Goal: Task Accomplishment & Management: Complete application form

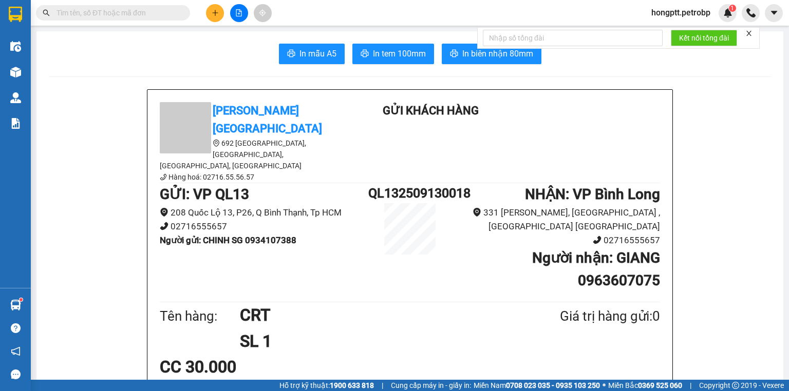
scroll to position [205, 0]
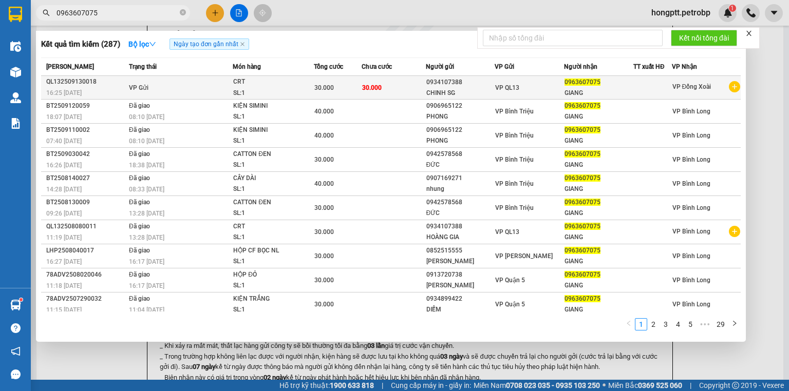
type input "0963607075"
click at [333, 87] on div "30.000" at bounding box center [337, 87] width 47 height 11
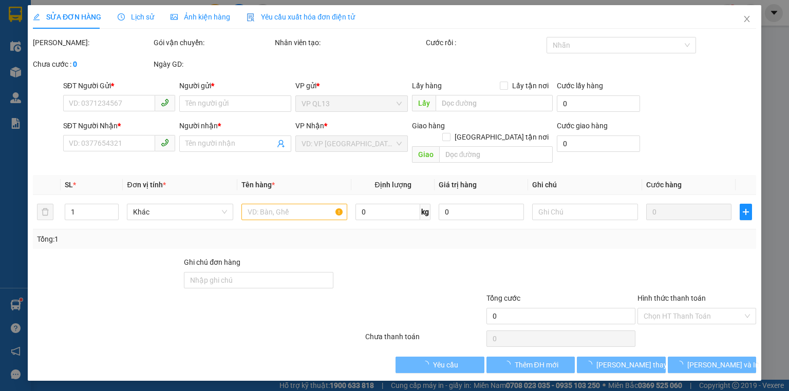
type input "0934107388"
type input "CHINH SG"
type input "0963607075"
type input "GIANG"
type input "30.000"
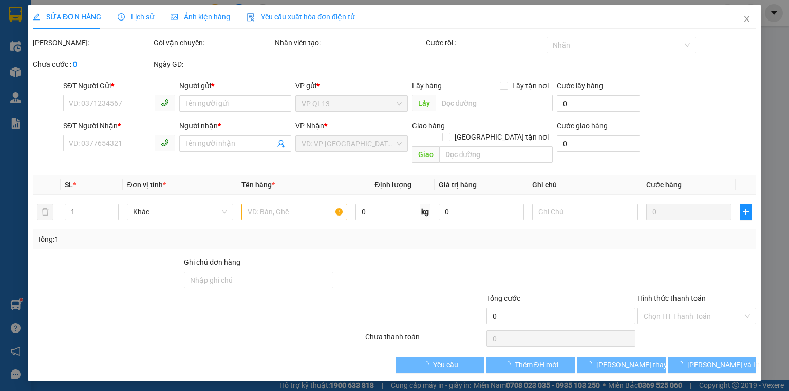
type input "30.000"
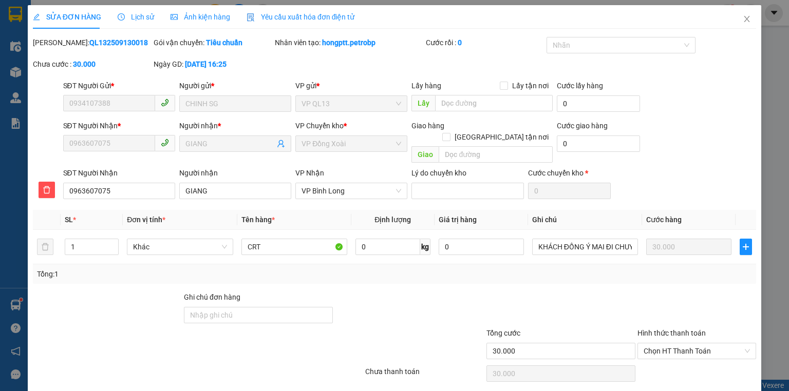
click at [103, 59] on div "[PERSON_NAME]: QL132509130018 Gói vận chuyển: Tiêu chuẩn Nhân viên tạo: hongptt…" at bounding box center [394, 58] width 725 height 43
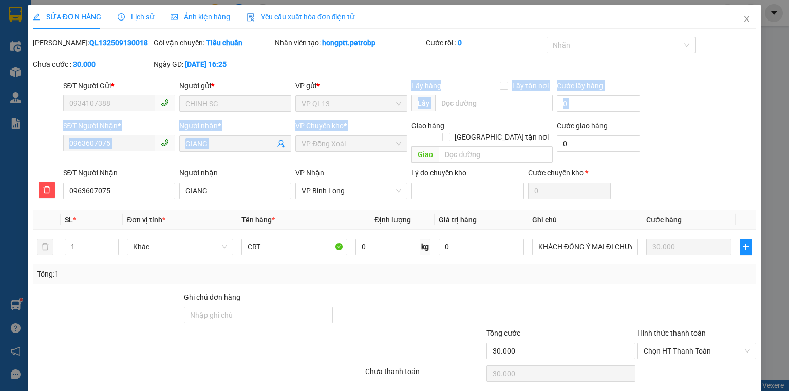
drag, startPoint x: 326, startPoint y: 149, endPoint x: 341, endPoint y: 169, distance: 24.9
click at [329, 156] on form "SĐT Người Gửi * 0934107388 Người gửi * CHINH SG VP gửi * VP QL13 Lấy hàng Lấy t…" at bounding box center [394, 141] width 723 height 122
click at [744, 16] on icon "close" at bounding box center [747, 19] width 8 height 8
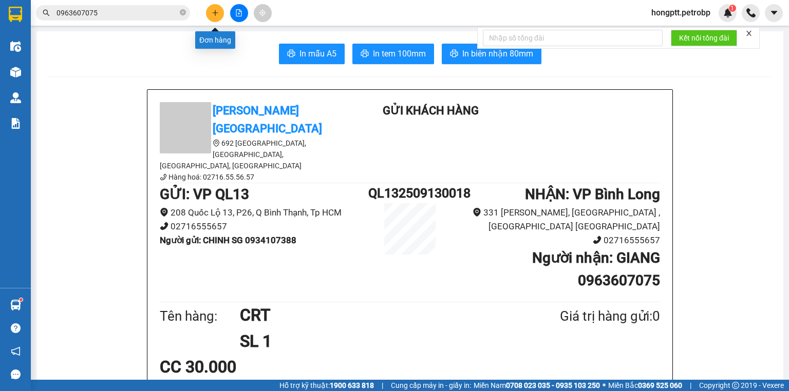
click at [212, 16] on icon "plus" at bounding box center [215, 12] width 7 height 7
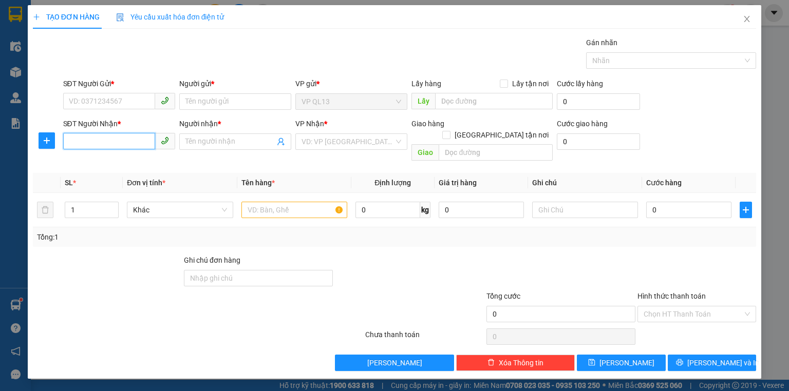
click at [117, 147] on input "SĐT Người Nhận *" at bounding box center [109, 141] width 92 height 16
click at [113, 161] on div "0982953119 - T SPORT" at bounding box center [119, 161] width 100 height 11
type input "0982953119"
type input "T SPORT"
type input "30.000"
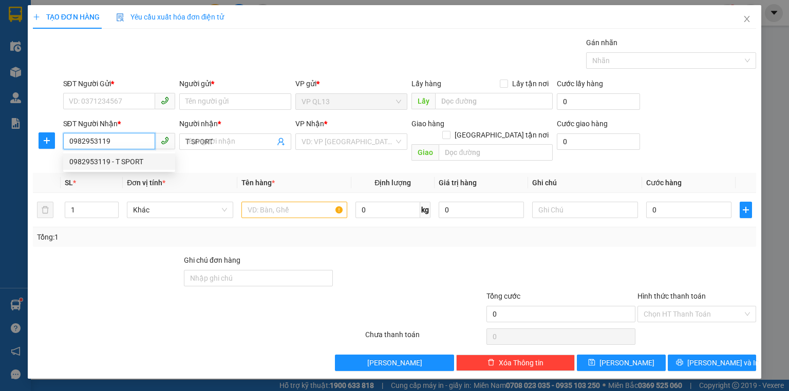
type input "30.000"
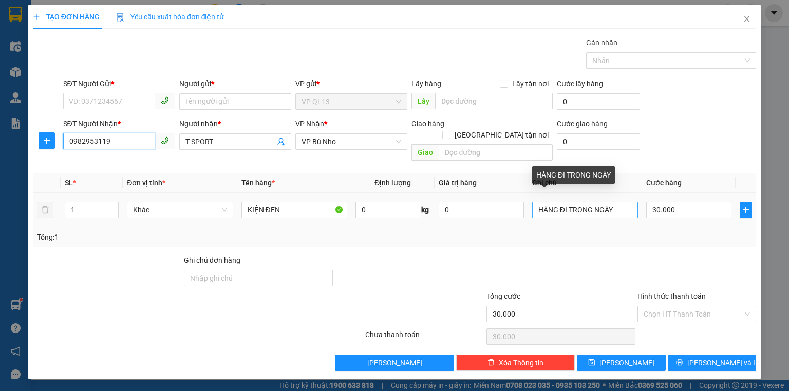
type input "0982953119"
click at [617, 202] on input "HÀNG ĐI TRONG NGÀY" at bounding box center [585, 210] width 106 height 16
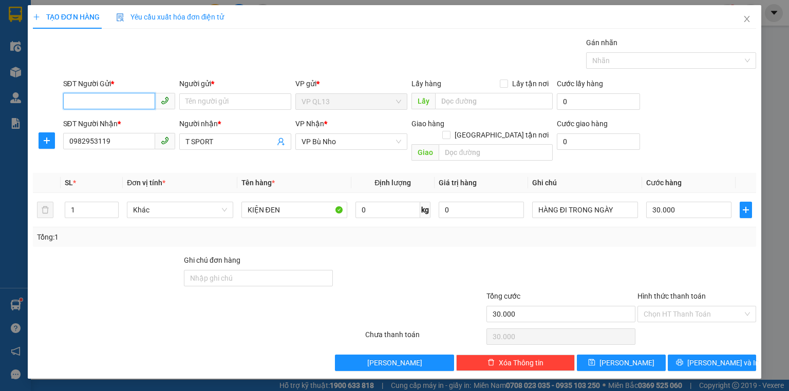
click at [123, 97] on input "SĐT Người Gửi *" at bounding box center [109, 101] width 92 height 16
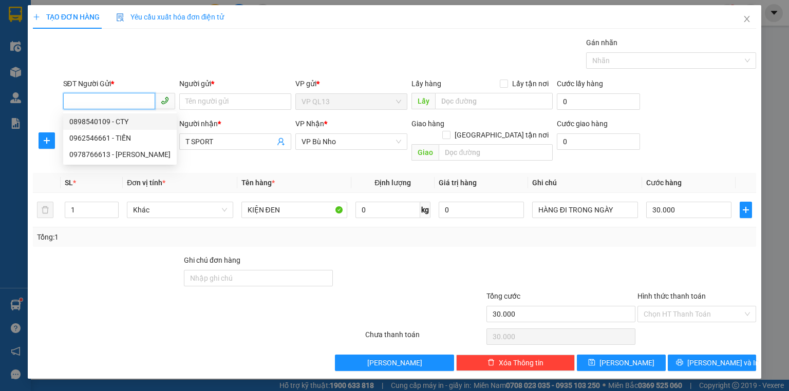
click at [107, 124] on div "0898540109 - CTY" at bounding box center [119, 121] width 101 height 11
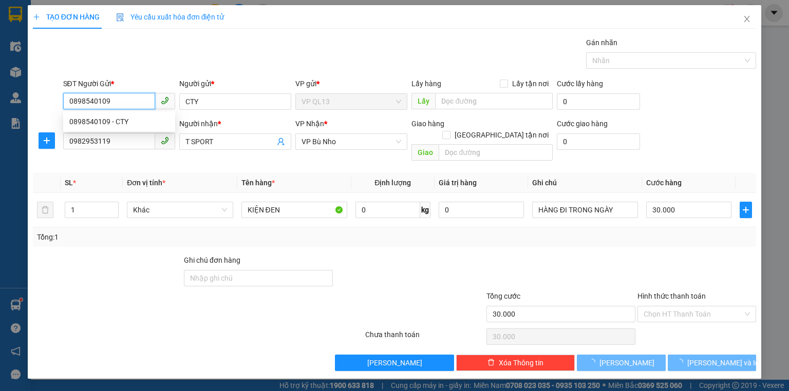
type input "0898540109"
type input "CTY"
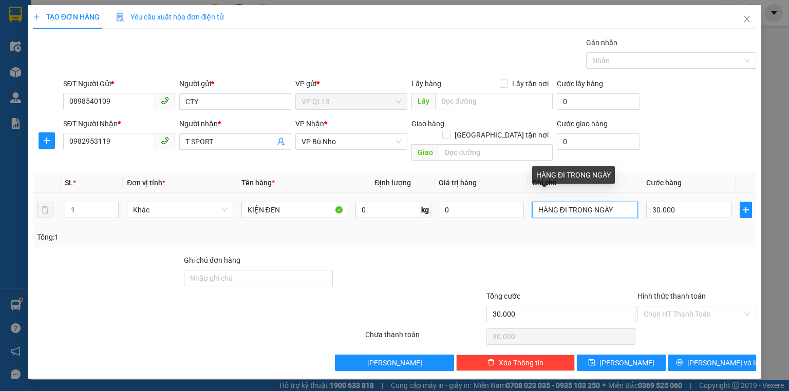
click at [627, 202] on input "HÀNG ĐI TRONG NGÀY" at bounding box center [585, 210] width 106 height 16
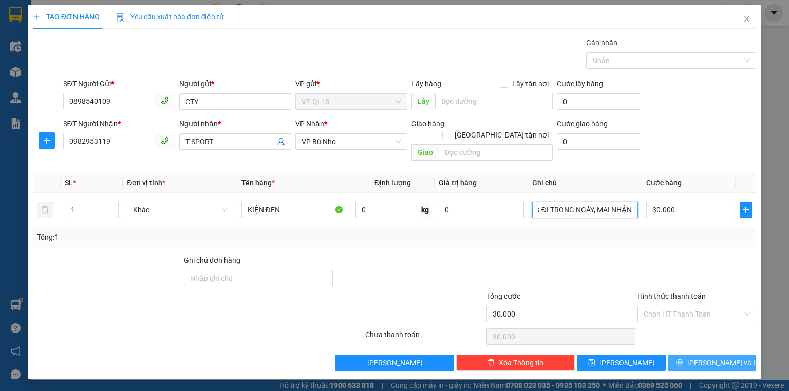
type input "HÀNG ĐI TRONG NGÀY, MAI NHẬN"
click at [689, 355] on button "[PERSON_NAME] và In" at bounding box center [712, 363] width 89 height 16
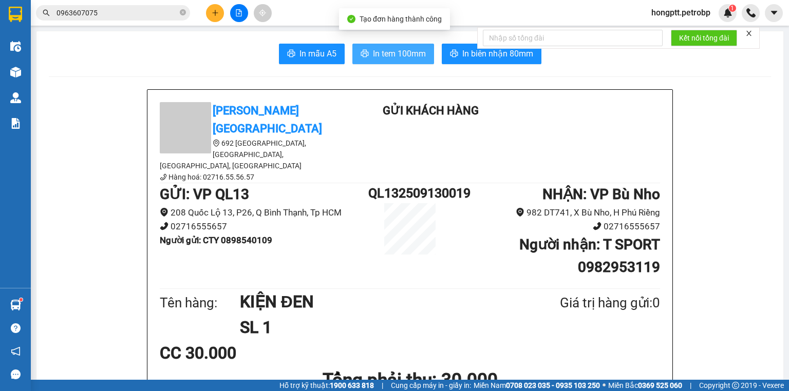
click at [373, 53] on span "In tem 100mm" at bounding box center [399, 53] width 53 height 13
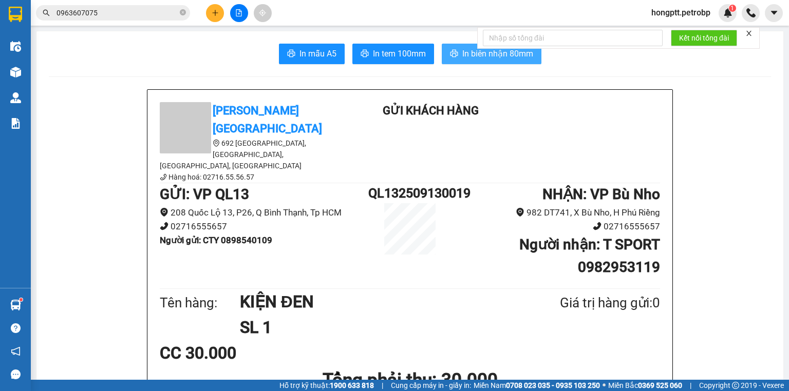
click at [510, 53] on span "In biên nhận 80mm" at bounding box center [497, 53] width 71 height 13
click at [216, 12] on icon "plus" at bounding box center [215, 12] width 7 height 7
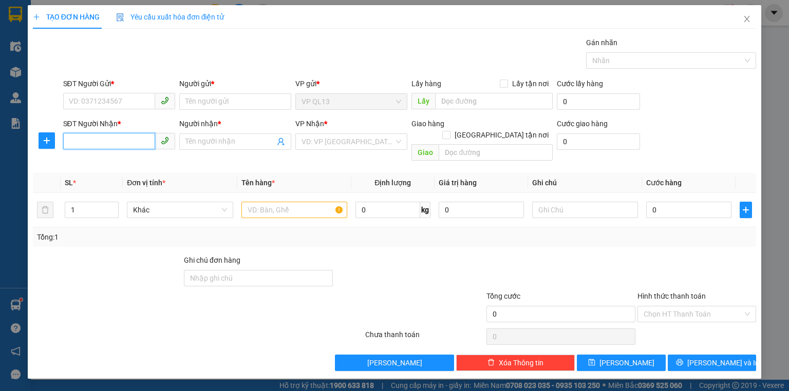
click at [97, 140] on input "SĐT Người Nhận *" at bounding box center [109, 141] width 92 height 16
drag, startPoint x: 97, startPoint y: 140, endPoint x: 99, endPoint y: 162, distance: 22.2
click at [99, 158] on div "Transit Pickup Surcharge Ids Transit Deliver Surcharge Ids Transit Deliver Surc…" at bounding box center [394, 204] width 723 height 334
type input "0938151474"
click at [194, 144] on input "Người nhận *" at bounding box center [229, 141] width 89 height 11
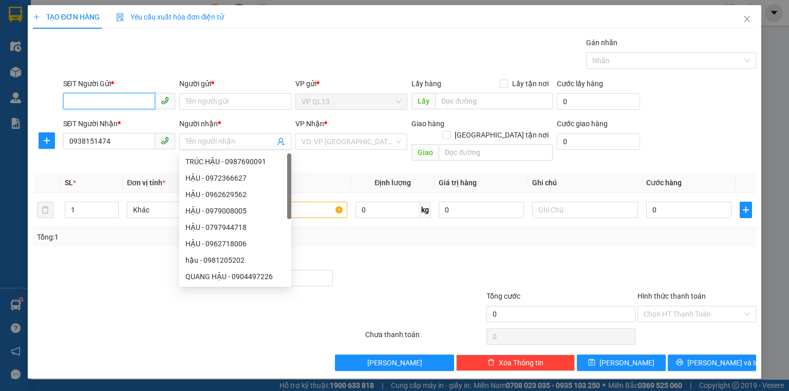
click at [80, 105] on input "SĐT Người Gửi *" at bounding box center [109, 101] width 92 height 16
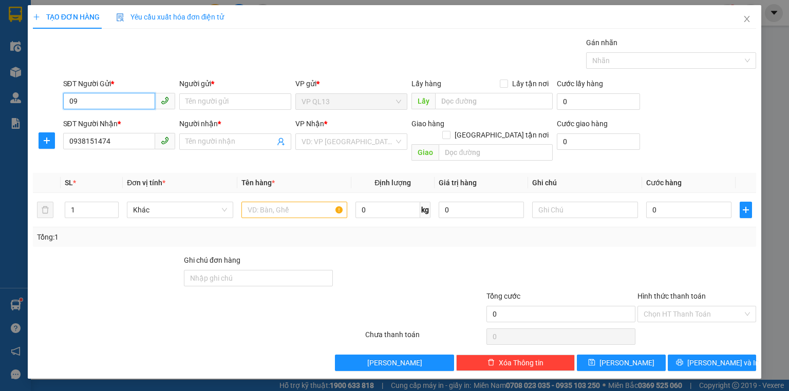
type input "0"
click at [116, 98] on input "0945231234" at bounding box center [109, 101] width 92 height 16
type input "0945231234"
click at [195, 106] on input "Người gửi *" at bounding box center [235, 101] width 112 height 16
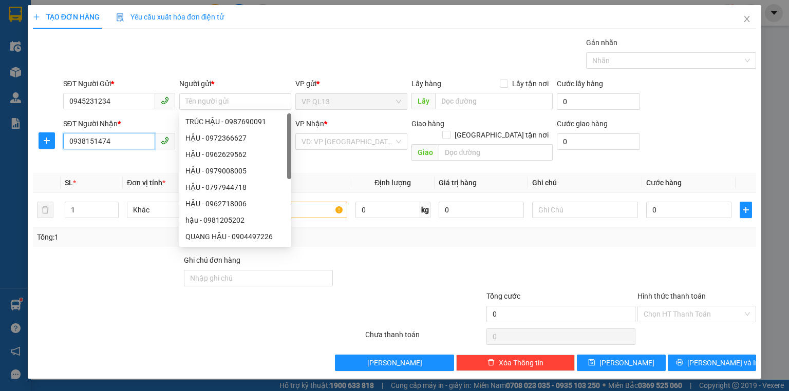
click at [125, 144] on input "0938151474" at bounding box center [109, 141] width 92 height 16
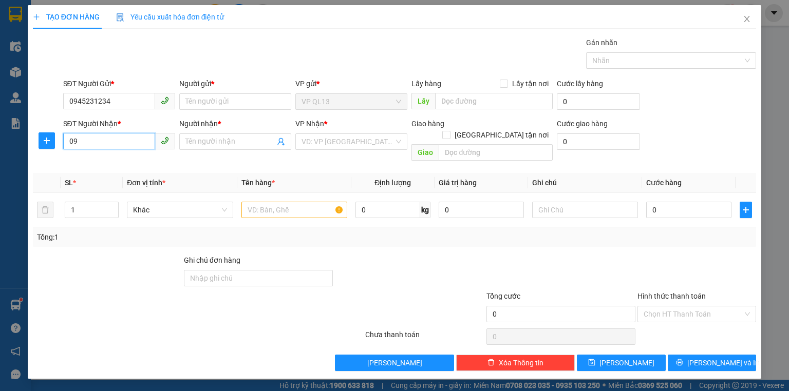
type input "0"
click at [123, 103] on input "0945231234" at bounding box center [109, 101] width 92 height 16
click at [207, 106] on input "Người gửi *" at bounding box center [235, 101] width 112 height 16
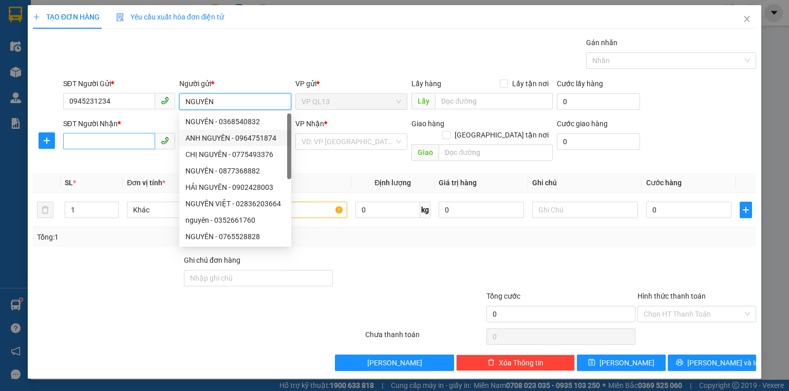
type input "NGUYÊN"
click at [81, 134] on input "SĐT Người Nhận *" at bounding box center [109, 141] width 92 height 16
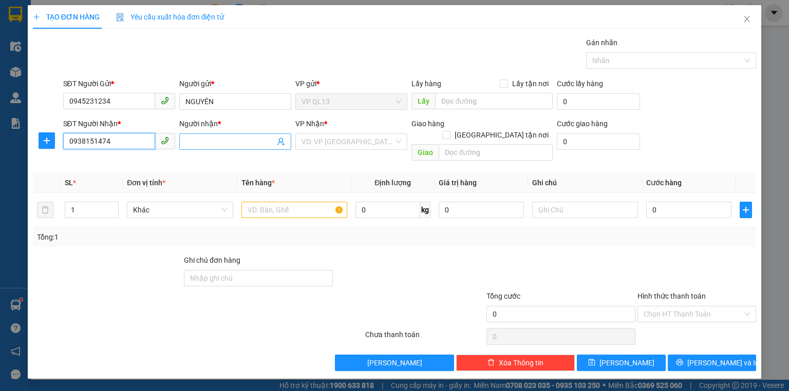
type input "0938151474"
click at [193, 143] on input "Người nhận *" at bounding box center [229, 141] width 89 height 11
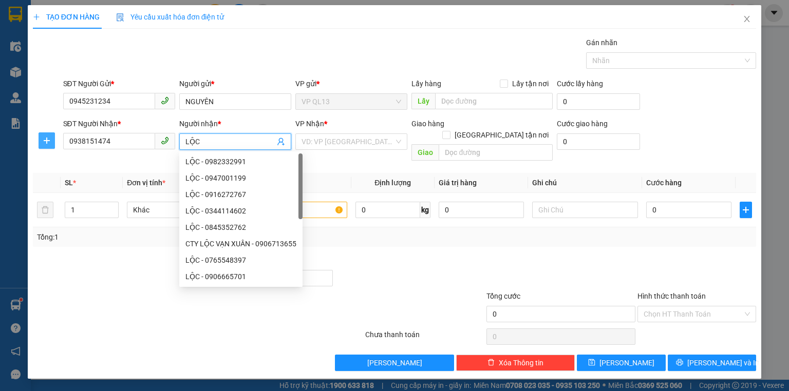
type input "LỘC"
click at [48, 136] on button "button" at bounding box center [47, 140] width 16 height 16
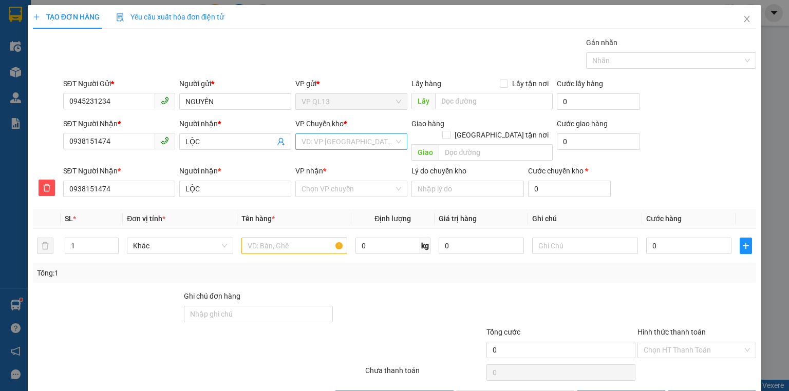
click at [309, 142] on input "search" at bounding box center [347, 141] width 92 height 15
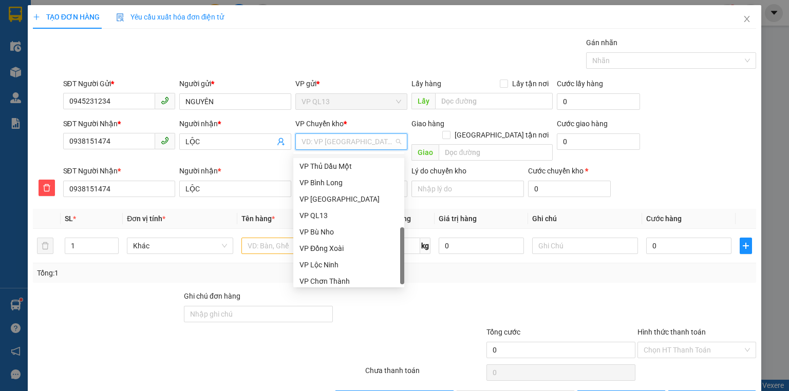
scroll to position [246, 0]
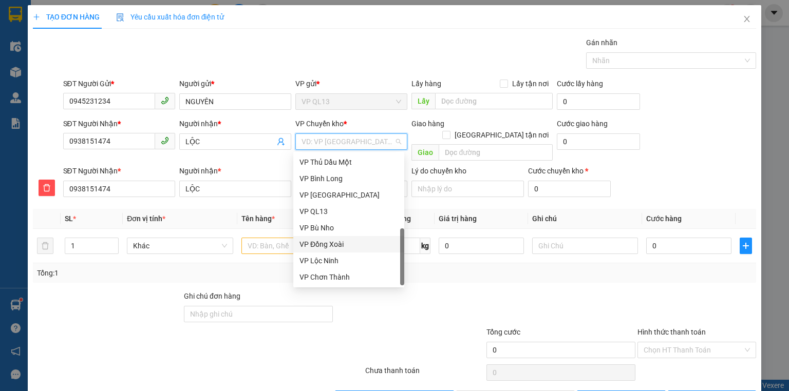
click at [335, 246] on div "VP Đồng Xoài" at bounding box center [348, 244] width 99 height 11
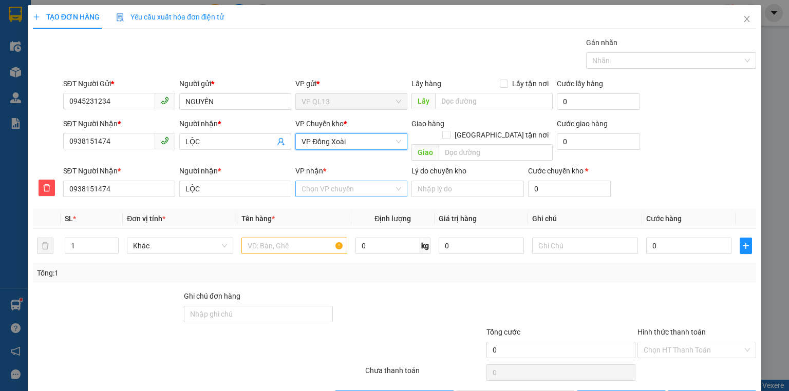
click at [315, 181] on input "VP nhận *" at bounding box center [347, 188] width 92 height 15
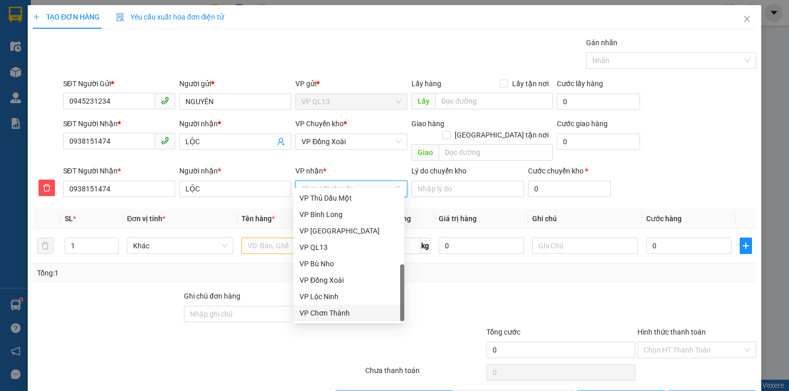
click at [338, 315] on div "VP Chơn Thành" at bounding box center [348, 313] width 99 height 11
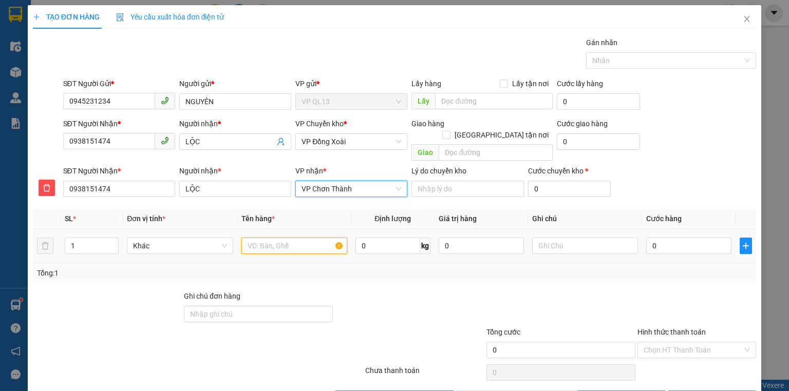
click at [295, 238] on input "text" at bounding box center [294, 246] width 106 height 16
click at [743, 19] on icon "close" at bounding box center [747, 19] width 8 height 8
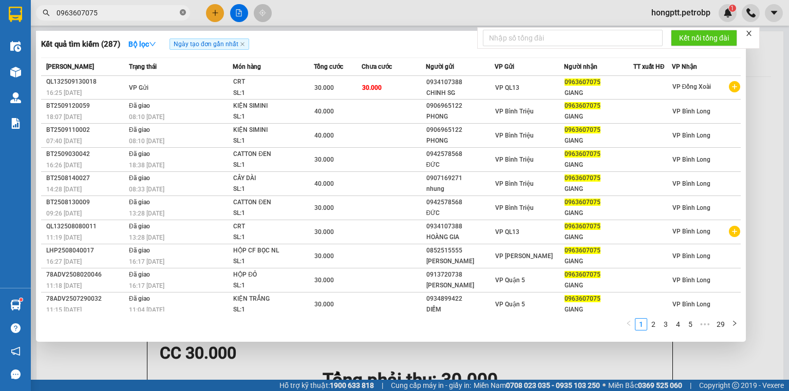
click at [183, 15] on icon "close-circle" at bounding box center [183, 12] width 6 height 6
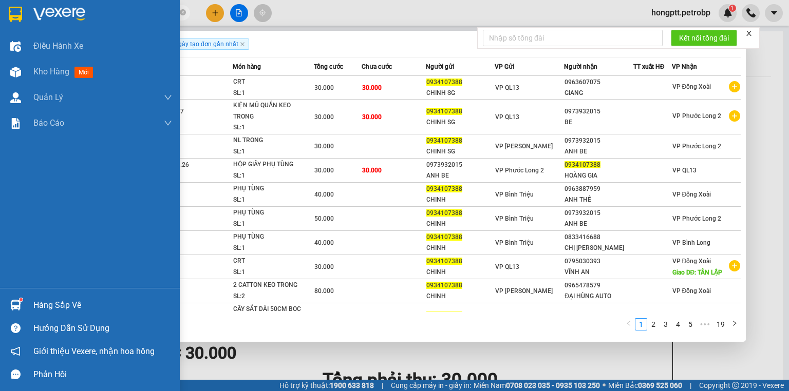
type input "0934107388"
click at [21, 304] on div at bounding box center [16, 305] width 18 height 18
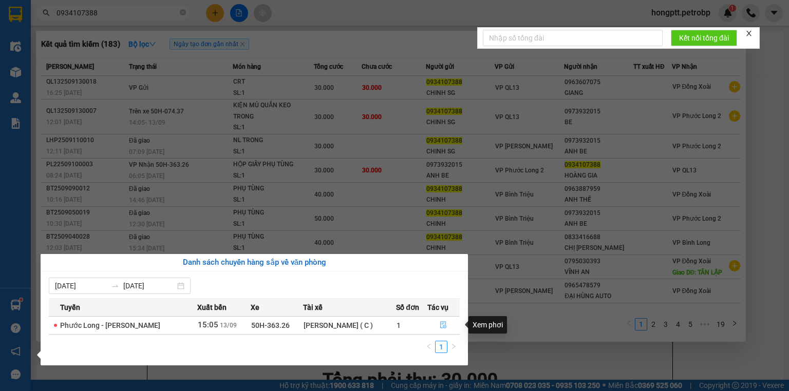
click at [441, 321] on button "button" at bounding box center [444, 325] width 32 height 16
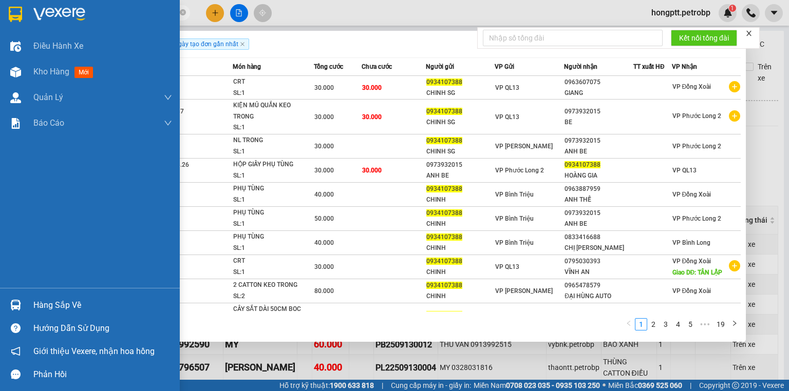
click at [56, 304] on div "Hàng sắp về" at bounding box center [102, 305] width 139 height 15
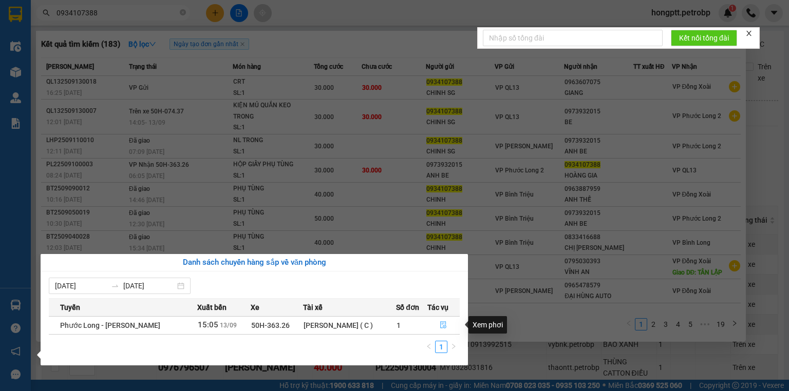
click at [446, 320] on button "button" at bounding box center [444, 325] width 32 height 16
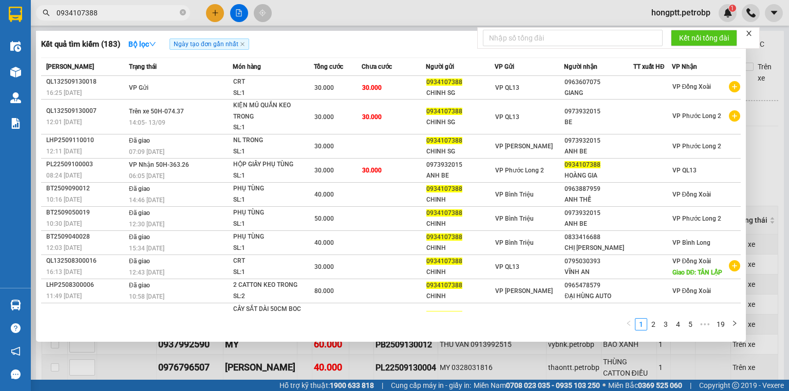
click at [753, 32] on form "Kết nối tổng đài" at bounding box center [618, 38] width 282 height 22
click at [750, 34] on icon "close" at bounding box center [748, 33] width 5 height 5
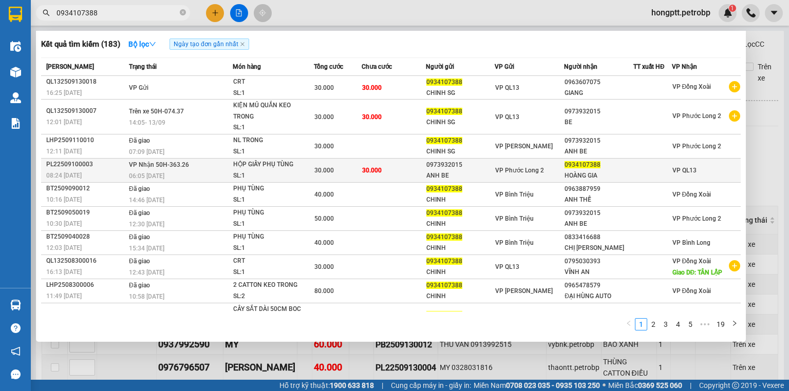
click at [345, 168] on div "30.000" at bounding box center [337, 170] width 47 height 11
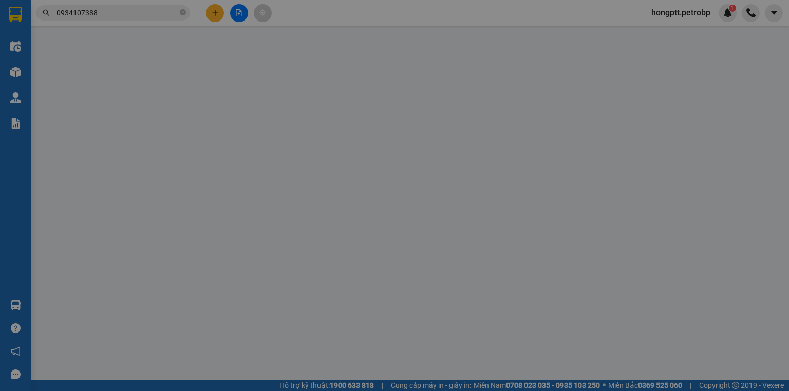
type input "0973932015"
type input "ANH BE"
type input "0934107388"
type input "HOÀNG GIA"
type input "30.000"
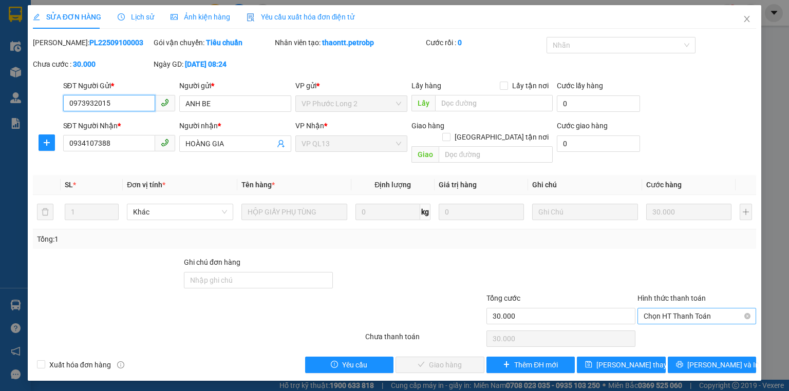
click at [686, 309] on span "Chọn HT Thanh Toán" at bounding box center [696, 316] width 106 height 15
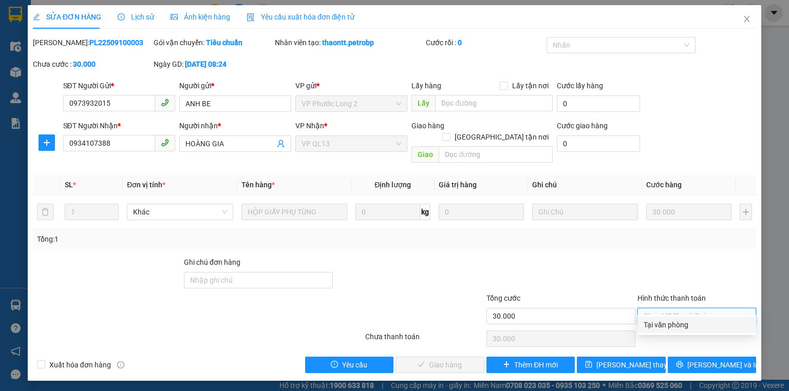
click at [668, 324] on div "Tại văn phòng" at bounding box center [696, 324] width 106 height 11
type input "0"
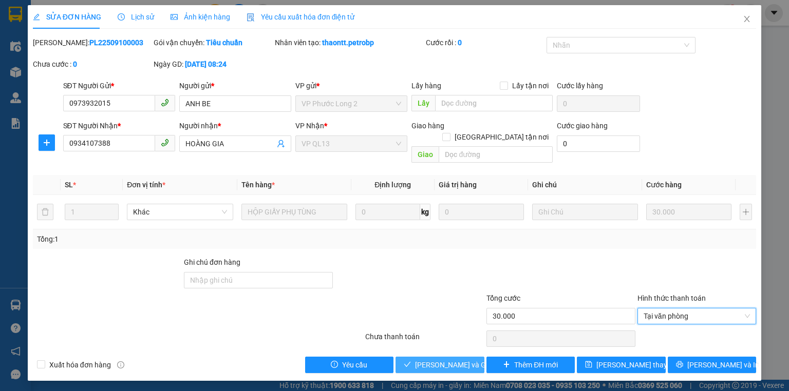
click at [410, 361] on icon "check" at bounding box center [407, 364] width 7 height 7
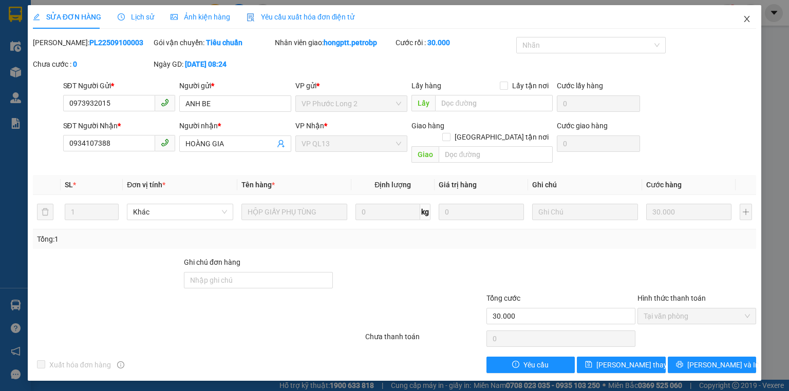
click at [749, 16] on icon "close" at bounding box center [747, 19] width 8 height 8
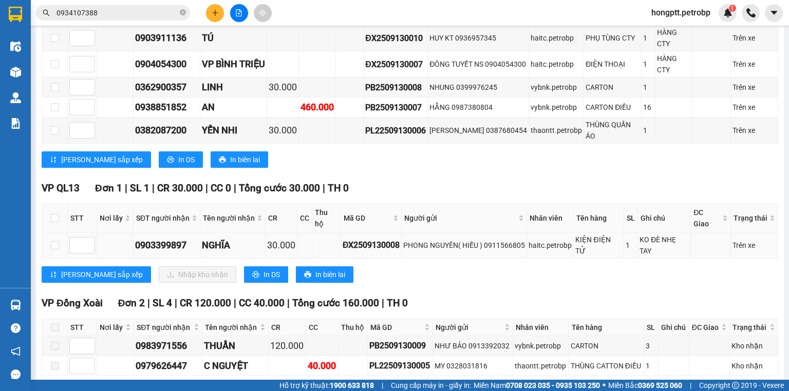
scroll to position [480, 0]
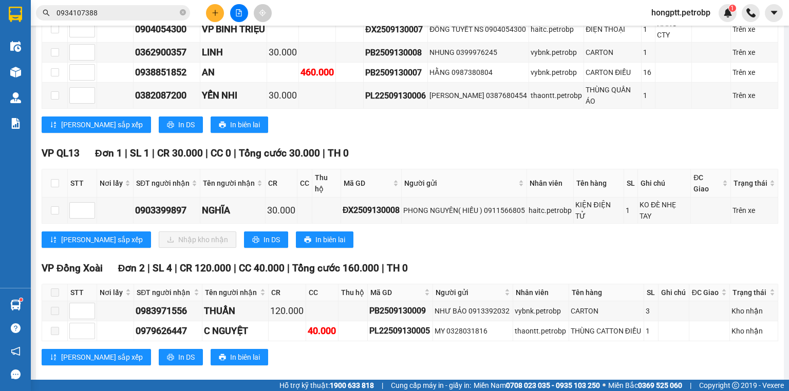
click at [401, 375] on main "Phước Long - [PERSON_NAME] [DATE] 15:05 - 50H-363.26 Làm mới In phơi In đơn chọ…" at bounding box center [394, 190] width 789 height 380
click at [214, 20] on button at bounding box center [215, 13] width 18 height 18
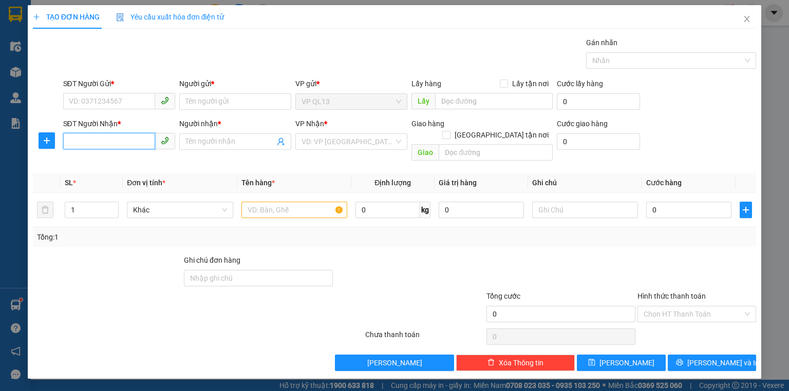
click at [93, 138] on input "SĐT Người Nhận *" at bounding box center [109, 141] width 92 height 16
click at [338, 49] on div "TẠO ĐƠN HÀNG Yêu cầu xuất hóa đơn điện tử Transit Pickup Surcharge Ids Transit …" at bounding box center [394, 188] width 723 height 366
